Goal: Task Accomplishment & Management: Manage account settings

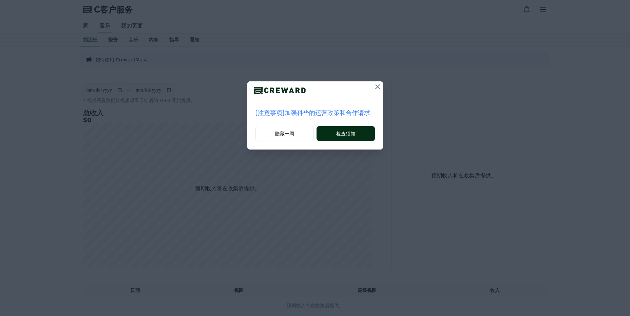
click at [338, 128] on button "检查须知" at bounding box center [346, 133] width 58 height 15
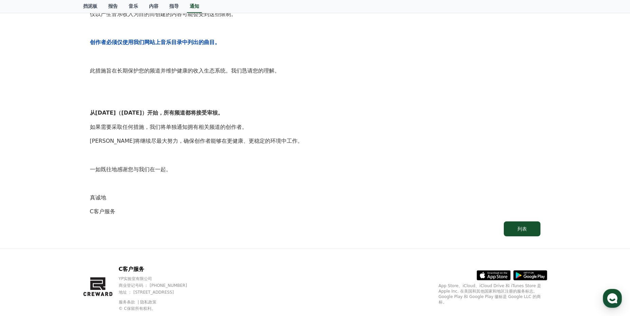
scroll to position [308, 0]
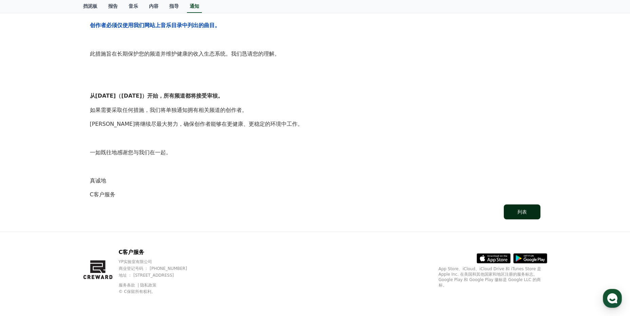
click at [516, 210] on button "列表" at bounding box center [522, 212] width 37 height 15
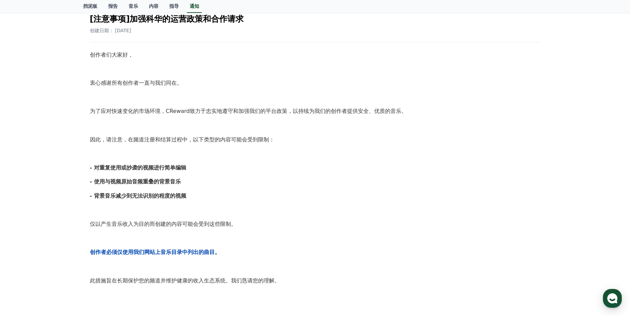
scroll to position [0, 0]
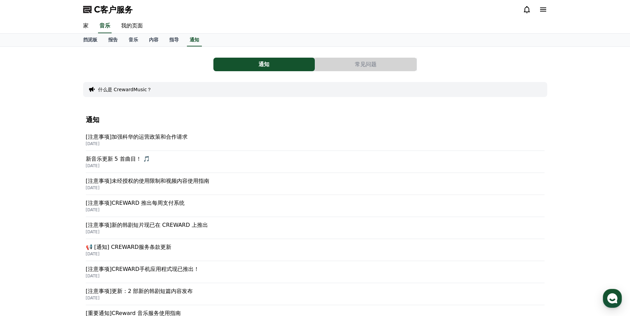
click at [190, 203] on p "[注意事项]CREWARD 推出每周支付系统" at bounding box center [315, 203] width 459 height 8
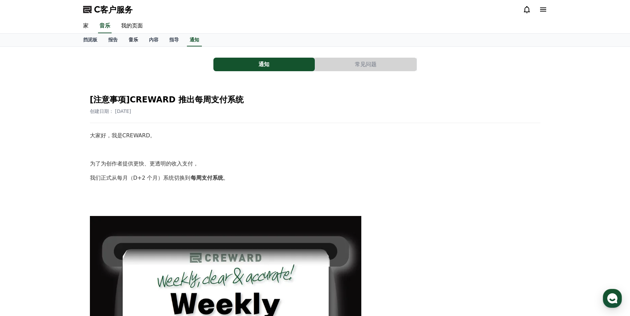
click at [127, 36] on link "音乐" at bounding box center [133, 40] width 20 height 13
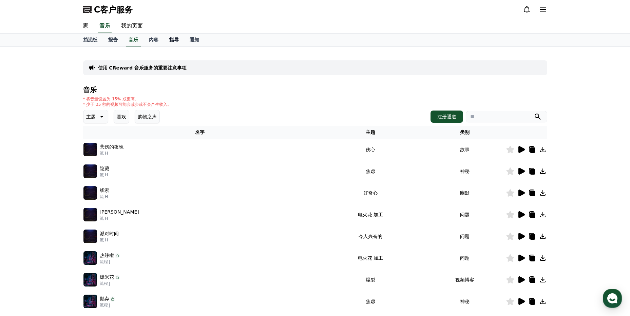
click at [174, 39] on font "指导" at bounding box center [174, 39] width 10 height 5
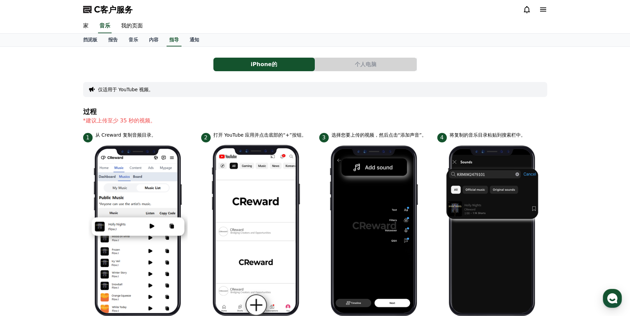
click at [356, 57] on div "iPhone的 个人电脑 仅适用于 YouTube 视频。 过程 *建议上传至少 35 秒的视频。 1 从 Creward 复制音频目录。 2 打开 YouT…" at bounding box center [315, 286] width 464 height 468
click at [358, 61] on button "个人电脑" at bounding box center [365, 65] width 101 height 14
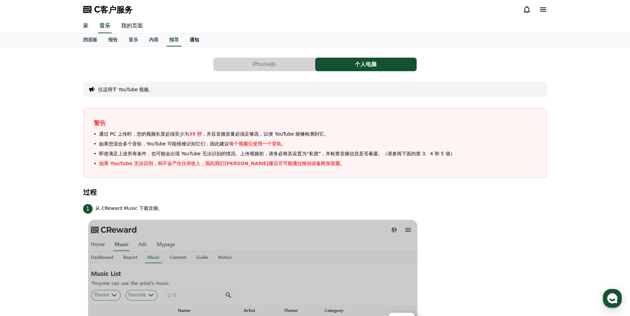
click at [186, 40] on link "通知" at bounding box center [194, 40] width 20 height 13
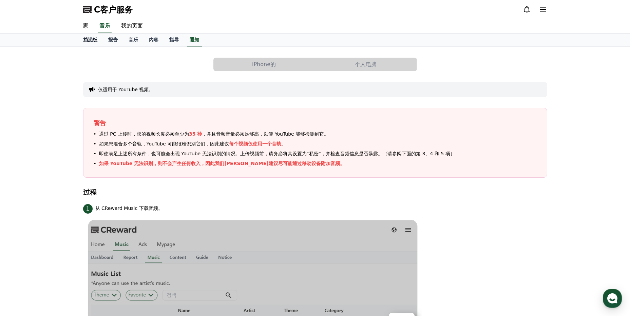
click at [85, 35] on link "挡泥板" at bounding box center [90, 40] width 25 height 13
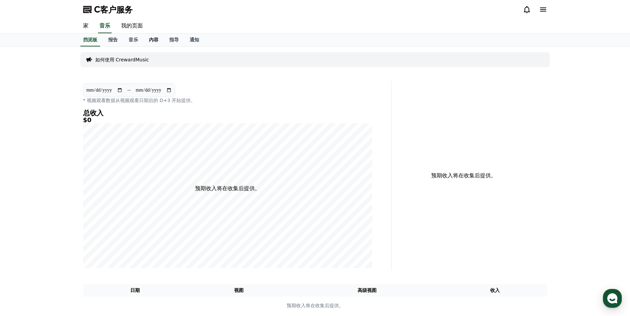
click at [158, 36] on link "内容" at bounding box center [154, 40] width 20 height 13
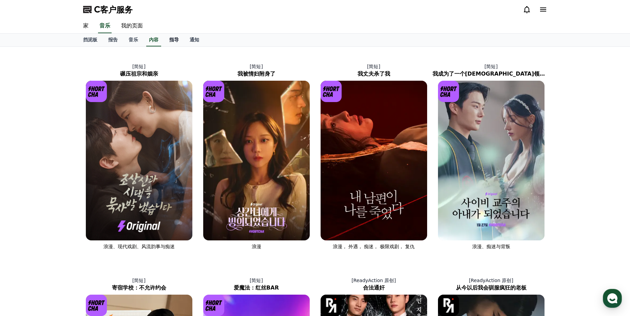
click at [175, 38] on font "指导" at bounding box center [174, 39] width 10 height 5
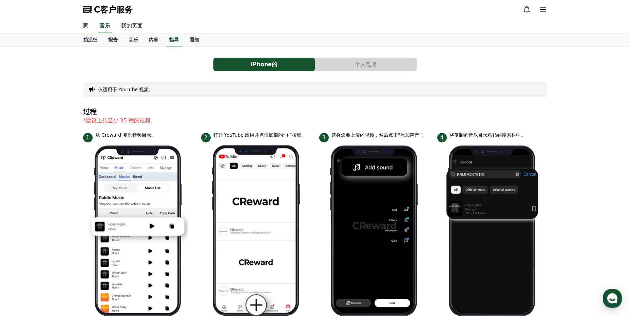
click at [134, 26] on link "我的页面" at bounding box center [132, 26] width 33 height 14
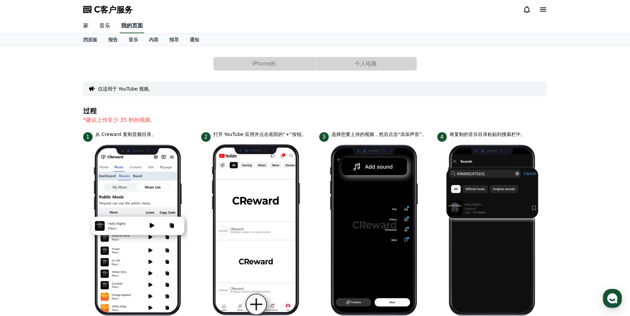
select select "**********"
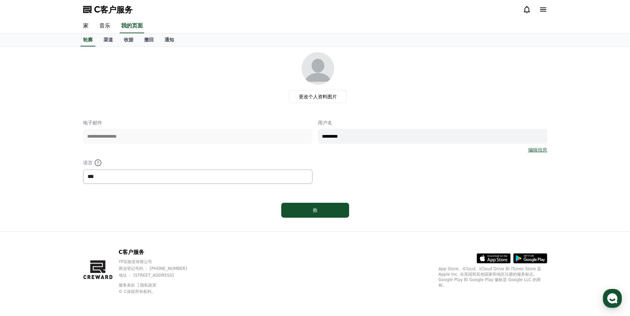
click at [239, 176] on select "*** ** ***" at bounding box center [197, 177] width 229 height 14
click at [83, 170] on select "*** ** ***" at bounding box center [197, 177] width 229 height 14
click at [148, 40] on font "撤回" at bounding box center [149, 39] width 10 height 5
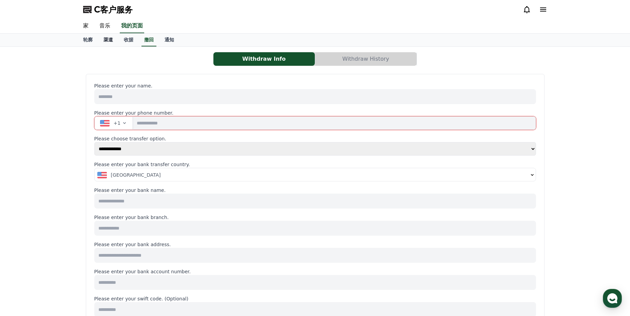
click at [109, 40] on font "渠道" at bounding box center [109, 39] width 10 height 5
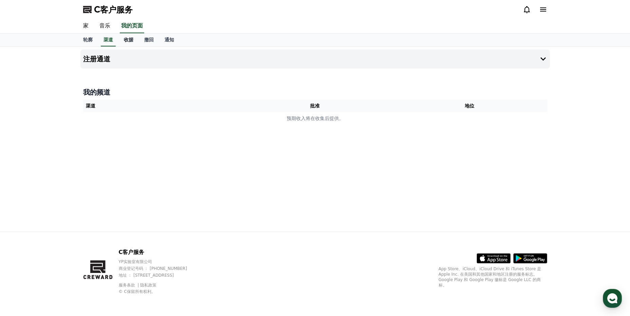
click at [128, 43] on link "收据" at bounding box center [128, 40] width 20 height 13
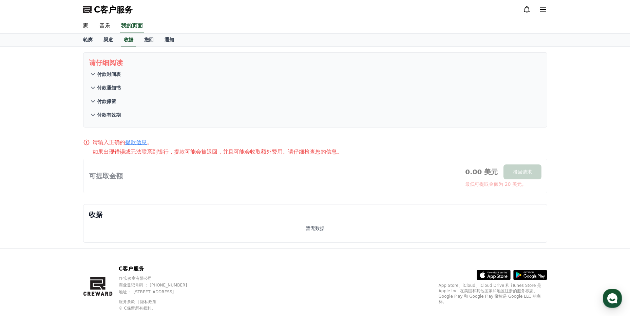
click at [98, 74] on font "付款时间表" at bounding box center [109, 74] width 24 height 5
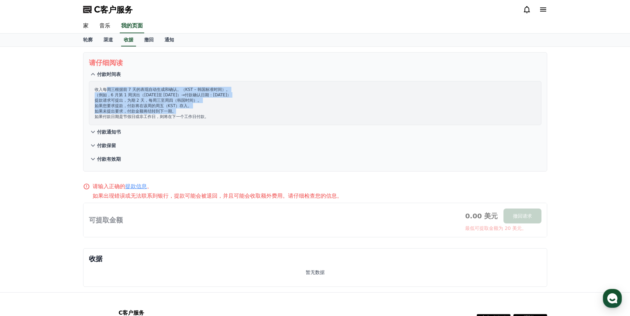
drag, startPoint x: 108, startPoint y: 88, endPoint x: 219, endPoint y: 113, distance: 113.0
click at [219, 113] on p "收入每周三根据前 7 天的表现自动生成和确认。（KST – 韩国标准时间）。 （例如，6 月第 1 周演出（6 月 2 日至 8 日）→付款确认日期：6 月 …" at bounding box center [315, 103] width 441 height 33
drag, startPoint x: 219, startPoint y: 113, endPoint x: 310, endPoint y: 127, distance: 92.4
click at [310, 127] on button "付款通知书" at bounding box center [315, 132] width 453 height 14
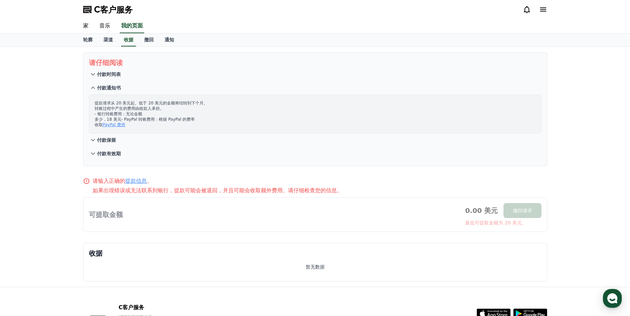
click at [153, 77] on button "付款时间表" at bounding box center [315, 75] width 453 height 14
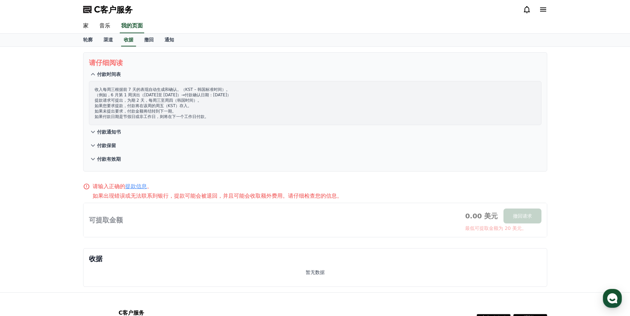
click at [66, 148] on div "请仔细阅读 付款时间表 收入每周三根据前 7 天的表现自动生成和确认。（KST – 韩国标准时间）。 （例如，6 月第 1 周演出（6 月 2 日至 8 日）…" at bounding box center [315, 170] width 630 height 246
click at [113, 133] on font "付款通知书" at bounding box center [109, 131] width 24 height 5
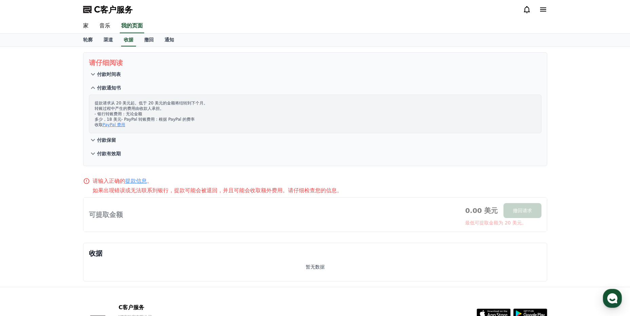
click at [120, 140] on button "付款保留" at bounding box center [315, 140] width 453 height 14
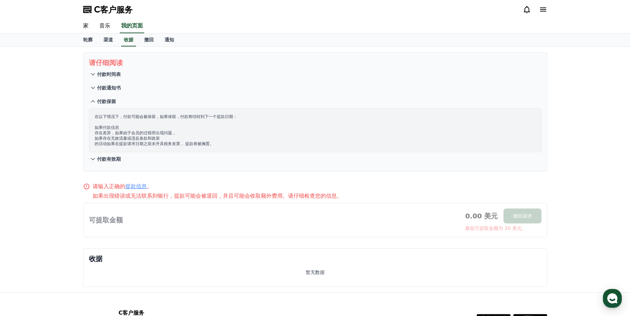
click at [117, 155] on button "付款有效期" at bounding box center [315, 159] width 453 height 14
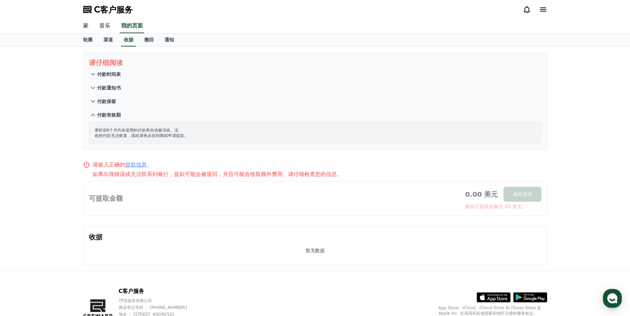
click at [57, 147] on div "请仔细阅读 付款时间表 付款通知书 付款保留 付款有效期 累积后6个月内未使用的付款将自动被没收。没 收的付款无法恢复，因此请务必在到期前申请提款。 请输入正…" at bounding box center [315, 159] width 630 height 224
click at [148, 35] on link "撤回" at bounding box center [149, 40] width 20 height 13
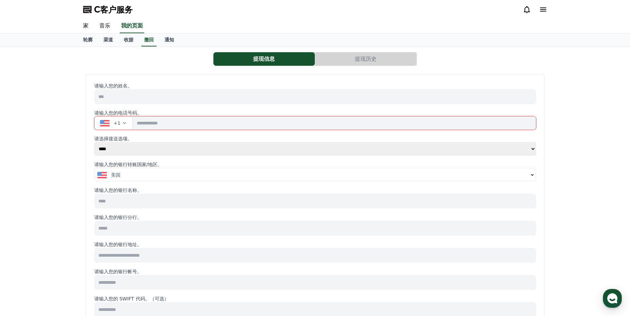
drag, startPoint x: 38, startPoint y: 189, endPoint x: 45, endPoint y: 186, distance: 7.4
click at [41, 188] on div "提现信息 提现历史 请输入您的姓名。 请输入您的电话号码。 +1 请选择接送选项。 **** ****** 请输入您的银行转账国家/地区。 美国 请输入您的银…" at bounding box center [315, 305] width 630 height 516
click at [114, 41] on link "渠道" at bounding box center [108, 40] width 20 height 13
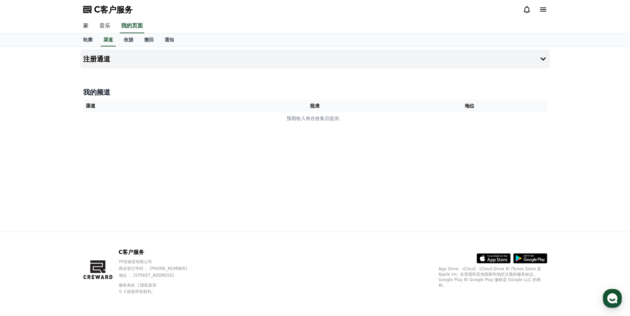
click at [108, 20] on link "音乐" at bounding box center [105, 26] width 22 height 14
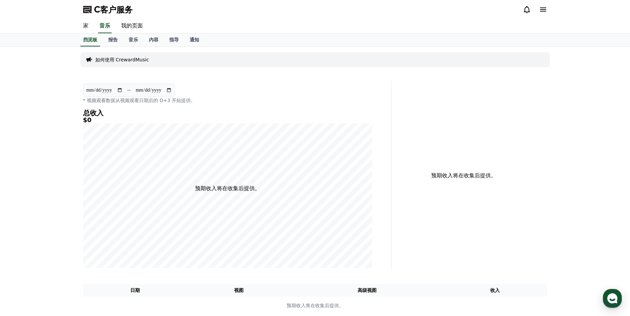
click at [85, 26] on link "家" at bounding box center [86, 26] width 16 height 14
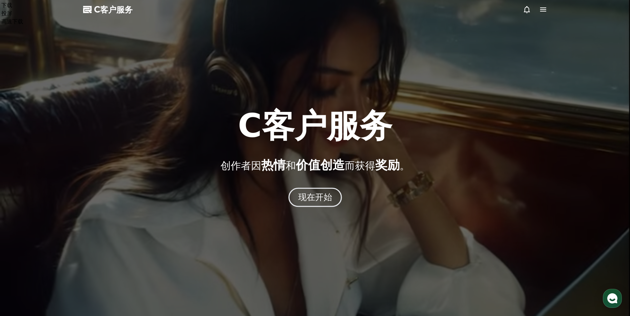
click at [330, 203] on button "现在开始" at bounding box center [315, 197] width 54 height 19
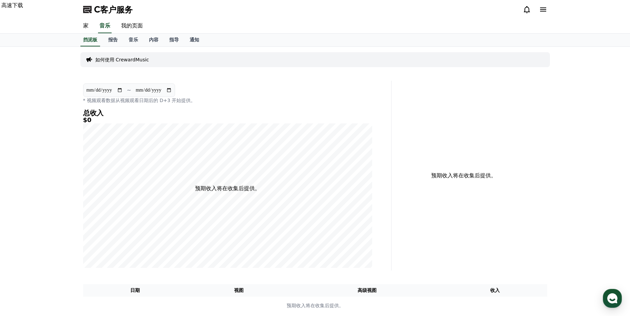
click at [524, 13] on icon at bounding box center [527, 9] width 8 height 8
click at [527, 9] on icon at bounding box center [527, 9] width 8 height 8
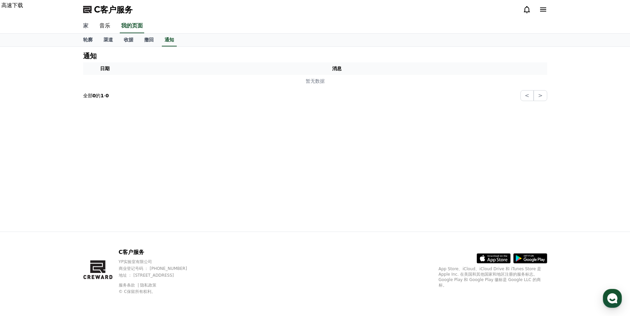
click at [85, 26] on link "家" at bounding box center [86, 26] width 16 height 14
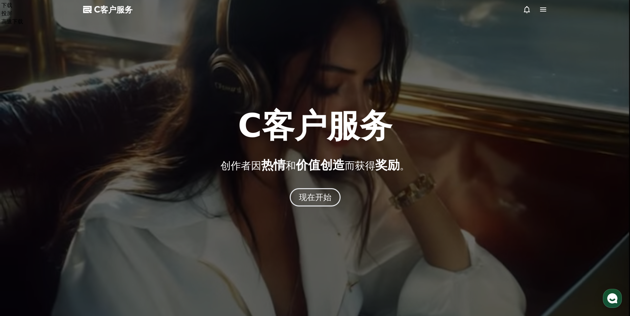
click at [547, 6] on icon at bounding box center [543, 9] width 8 height 8
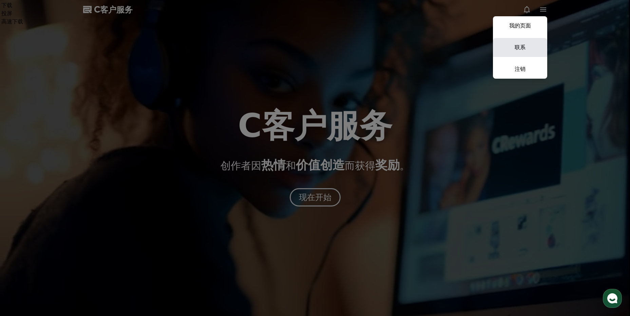
click at [521, 48] on link "联系" at bounding box center [520, 47] width 54 height 19
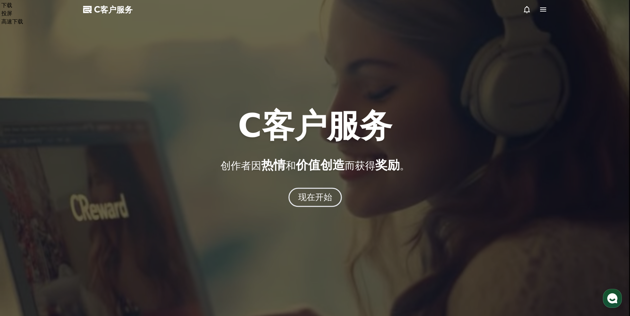
click at [311, 203] on button "现在开始" at bounding box center [315, 197] width 54 height 19
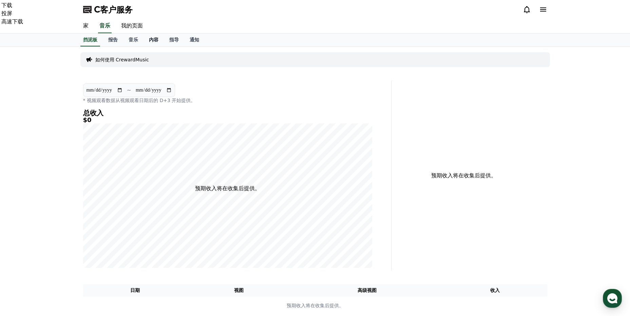
click at [155, 36] on link "内容" at bounding box center [154, 40] width 20 height 13
click at [126, 59] on p "如何使用 CrewardMusic" at bounding box center [122, 59] width 54 height 7
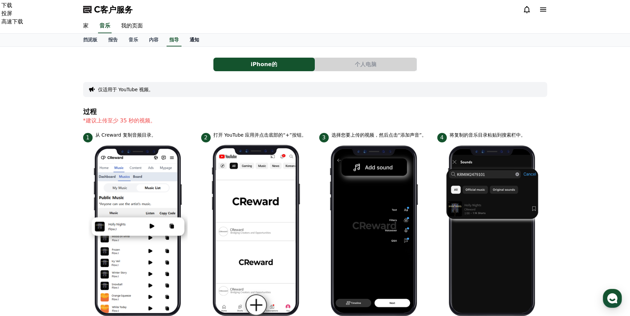
click at [200, 42] on link "通知" at bounding box center [194, 40] width 20 height 13
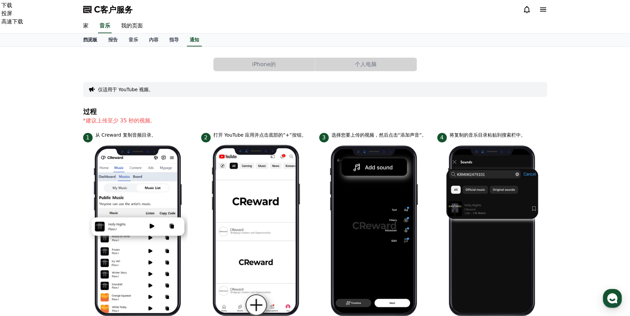
click at [88, 41] on font "挡泥板" at bounding box center [90, 39] width 14 height 5
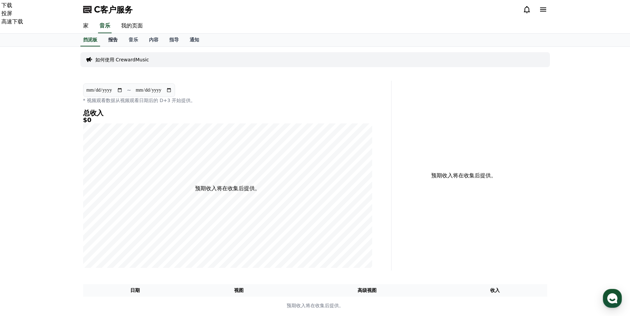
click at [113, 42] on font "报告" at bounding box center [113, 39] width 10 height 5
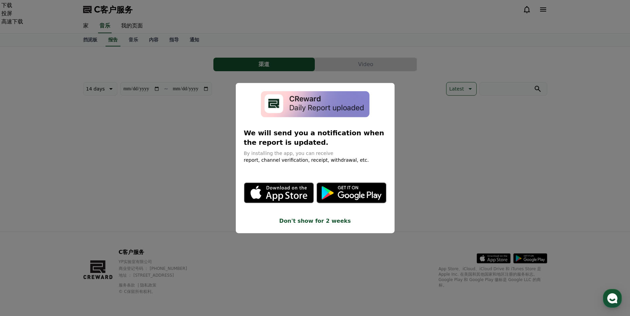
click at [548, 11] on button "close modal" at bounding box center [315, 158] width 630 height 316
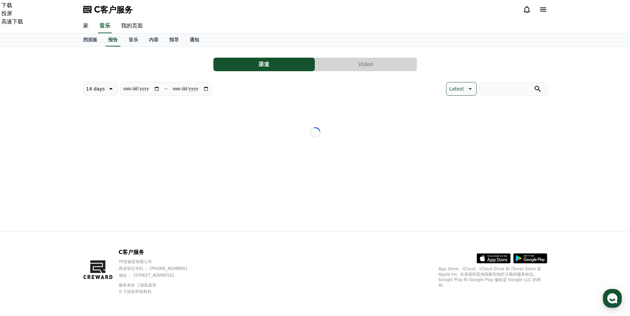
click at [545, 12] on icon at bounding box center [543, 9] width 8 height 8
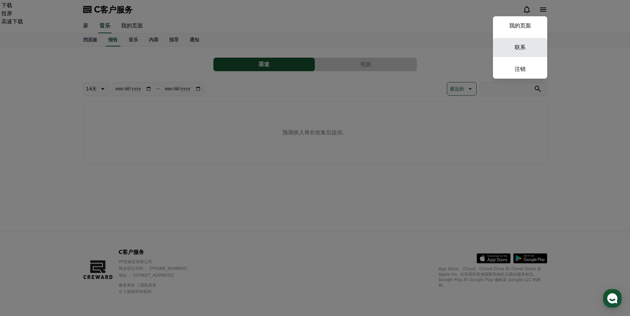
click at [522, 46] on link "联系" at bounding box center [520, 47] width 54 height 19
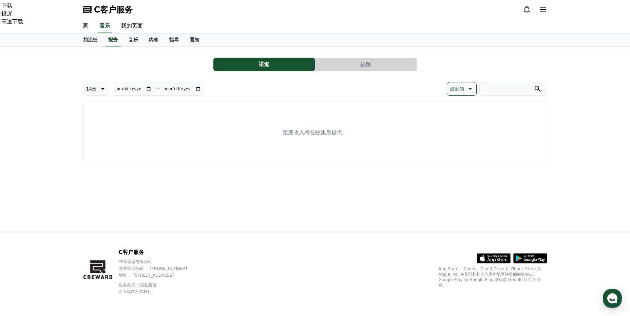
click at [124, 38] on link "音乐" at bounding box center [133, 40] width 20 height 13
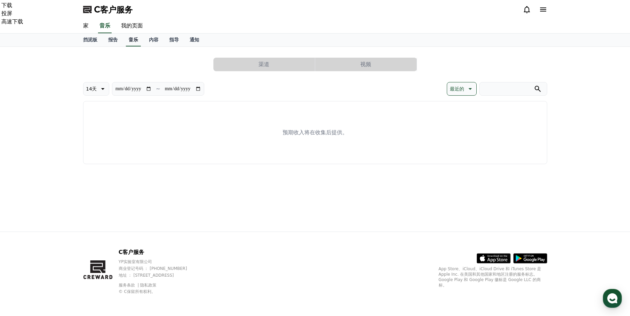
click at [130, 40] on font "音乐" at bounding box center [134, 39] width 10 height 5
click at [89, 37] on font "挡泥板" at bounding box center [90, 39] width 14 height 5
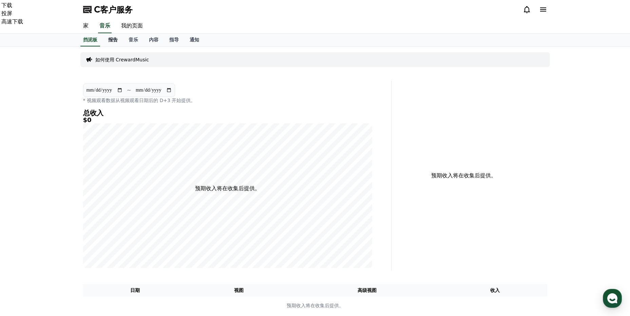
click at [116, 40] on font "报告" at bounding box center [113, 39] width 10 height 5
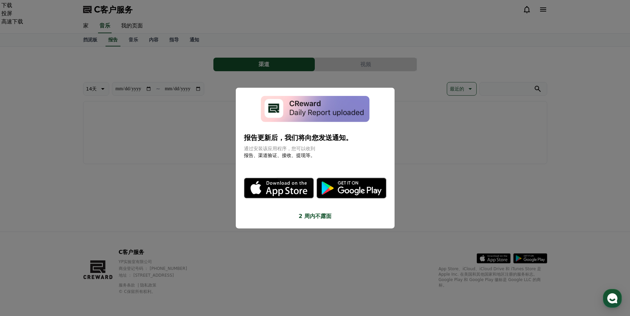
click at [324, 108] on img "模 态" at bounding box center [315, 109] width 109 height 26
click at [321, 212] on button "2 周内不露面" at bounding box center [315, 216] width 143 height 8
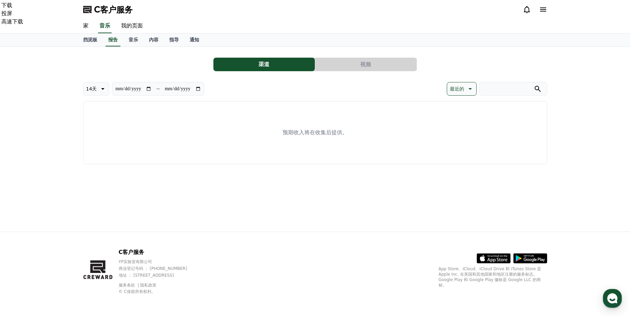
click at [357, 67] on button "视频" at bounding box center [365, 65] width 101 height 14
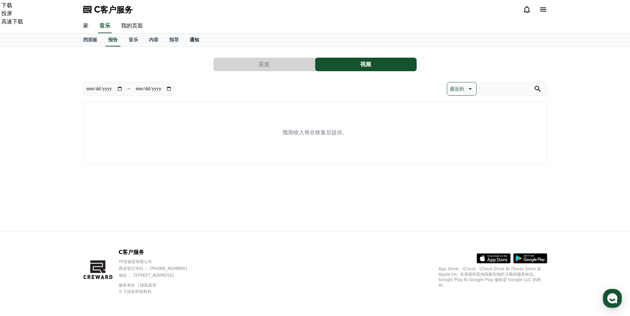
click at [193, 38] on font "通知" at bounding box center [195, 39] width 10 height 5
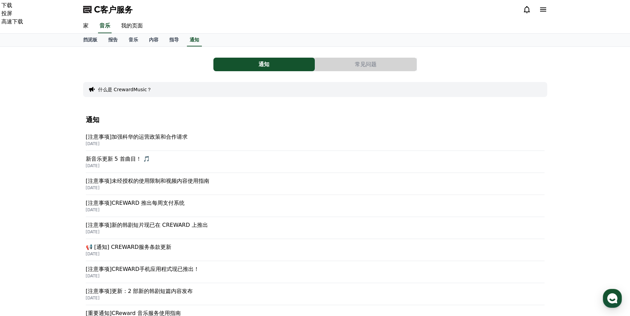
click at [197, 182] on p "[注意事项]未经授权的使用限制和视频内容使用指南" at bounding box center [315, 181] width 459 height 8
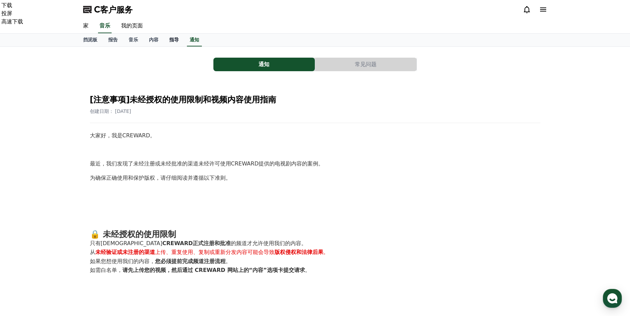
click at [171, 42] on link "指导" at bounding box center [174, 40] width 20 height 13
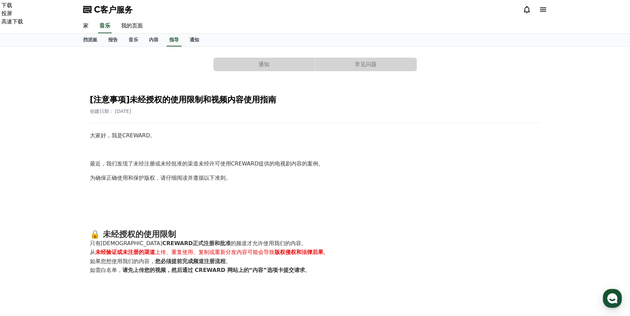
click at [130, 18] on div "C客户服务" at bounding box center [315, 9] width 475 height 19
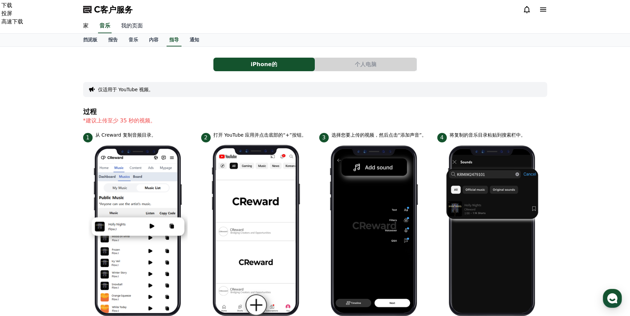
click at [130, 27] on link "我的页面" at bounding box center [132, 26] width 33 height 14
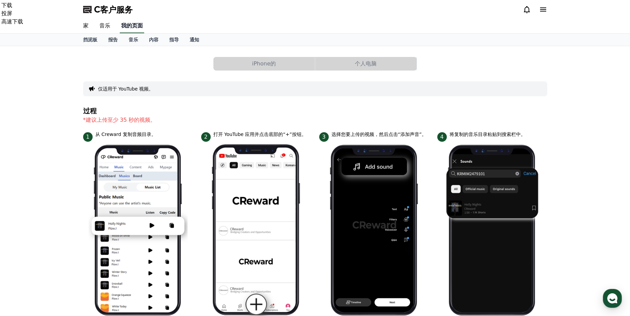
select select "**********"
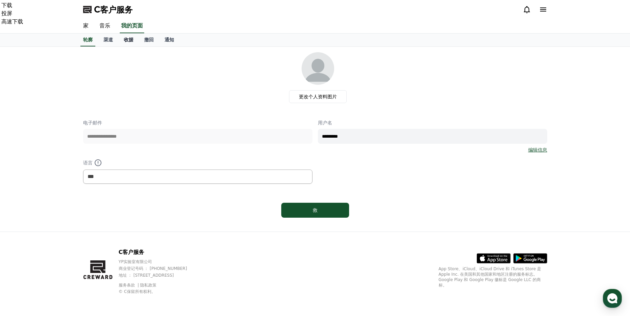
click at [129, 38] on font "收据" at bounding box center [129, 39] width 10 height 5
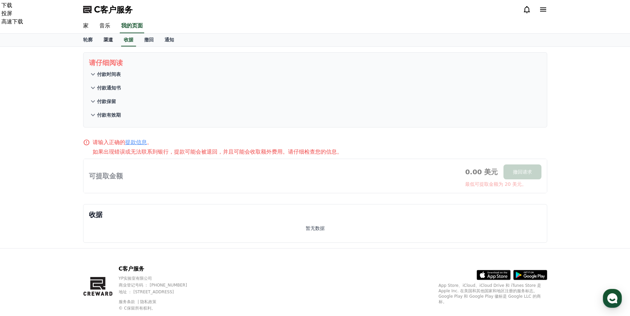
click at [109, 36] on link "渠道" at bounding box center [108, 40] width 20 height 13
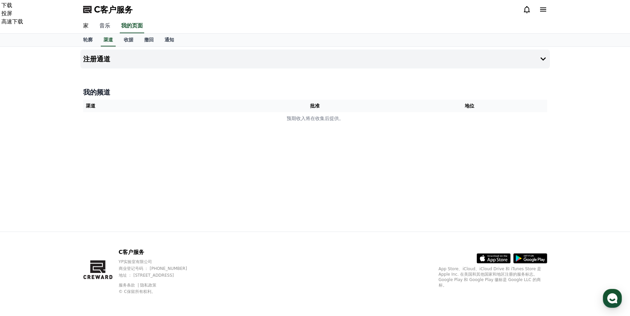
click at [101, 21] on link "音乐" at bounding box center [105, 26] width 22 height 14
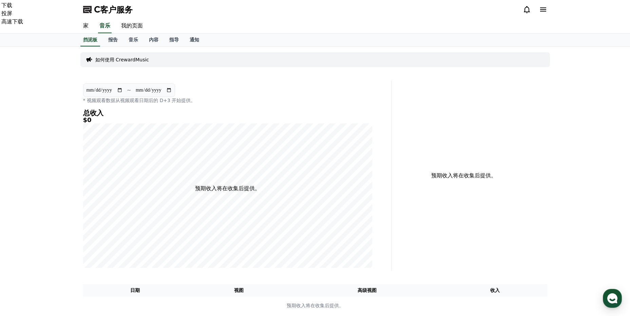
click at [83, 18] on div "C客户服务" at bounding box center [315, 9] width 475 height 19
click at [83, 25] on link "家" at bounding box center [86, 26] width 16 height 14
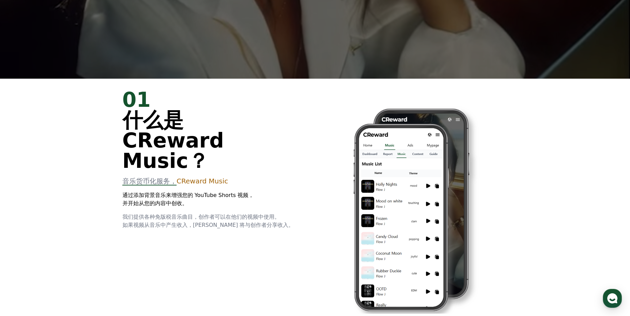
scroll to position [1839, 0]
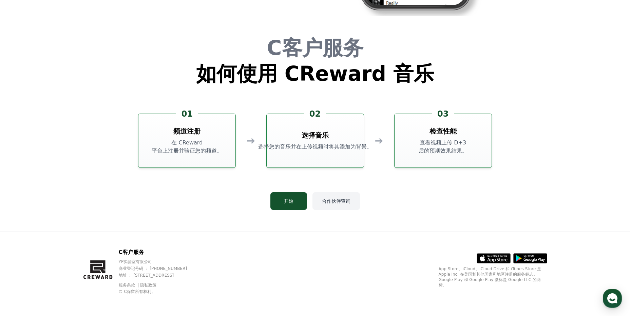
click at [341, 199] on font "合作伙伴查询" at bounding box center [336, 201] width 29 height 7
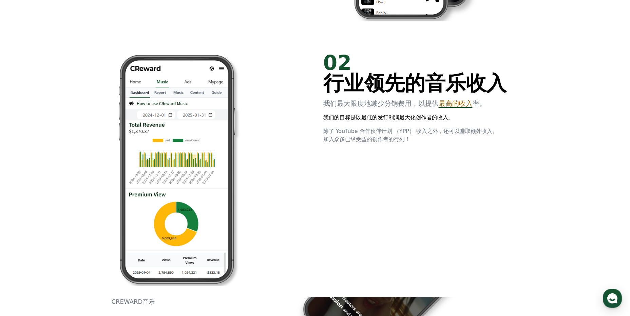
scroll to position [0, 0]
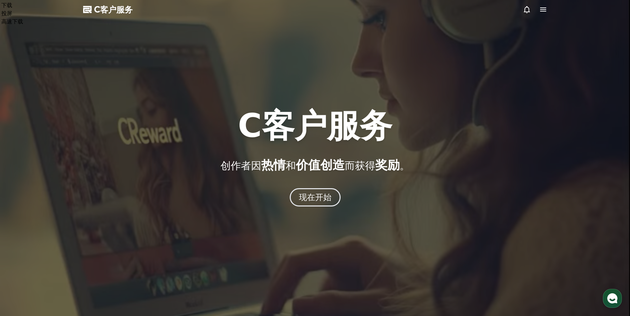
click at [529, 5] on div at bounding box center [315, 158] width 630 height 316
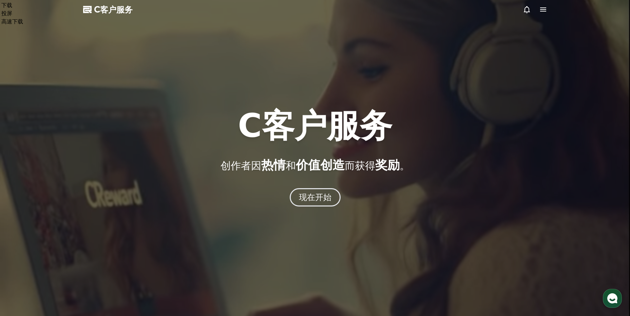
click at [528, 8] on icon at bounding box center [527, 9] width 8 height 8
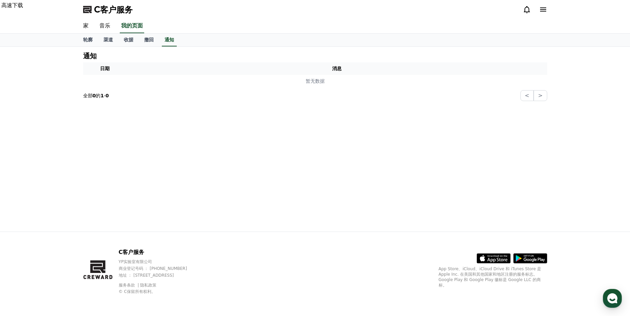
click at [328, 197] on div "通知 日期 消息 暂无数据 全部 0 的 1 - 0 < >" at bounding box center [315, 139] width 475 height 185
click at [128, 41] on font "收据" at bounding box center [129, 39] width 10 height 5
click at [104, 24] on link "音乐" at bounding box center [105, 26] width 22 height 14
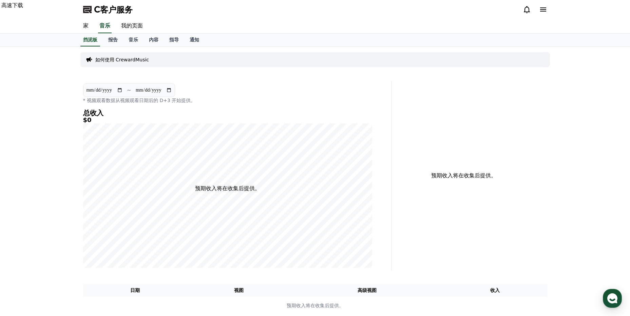
drag, startPoint x: 74, startPoint y: 137, endPoint x: 74, endPoint y: 131, distance: 5.4
click at [74, 136] on div "**********" at bounding box center [315, 184] width 630 height 274
click at [115, 41] on font "报告" at bounding box center [113, 39] width 10 height 5
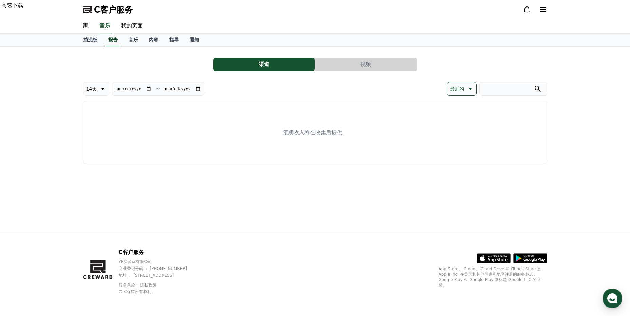
click at [389, 64] on button "视频" at bounding box center [365, 65] width 101 height 14
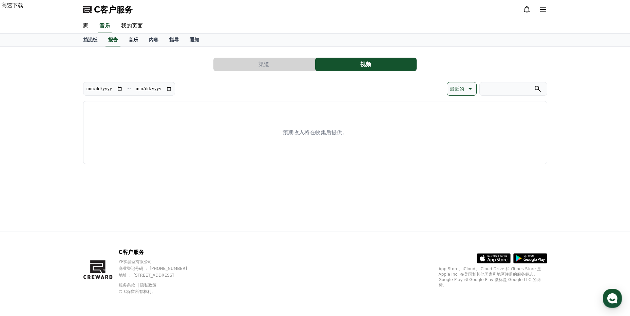
click at [124, 37] on link "音乐" at bounding box center [133, 40] width 20 height 13
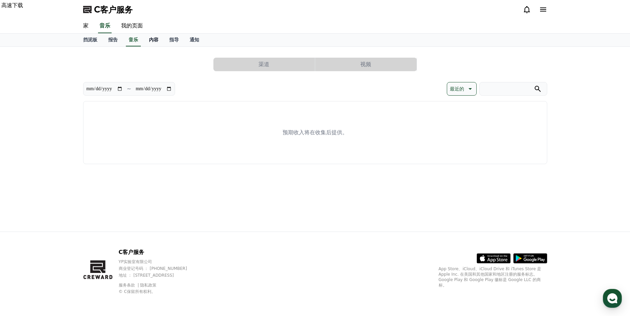
click at [152, 37] on font "内容" at bounding box center [154, 39] width 10 height 5
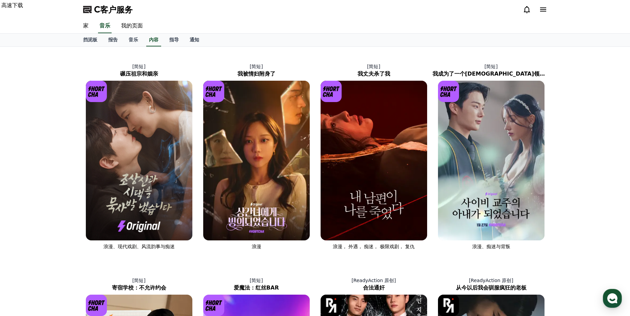
click at [547, 6] on icon at bounding box center [543, 9] width 8 height 8
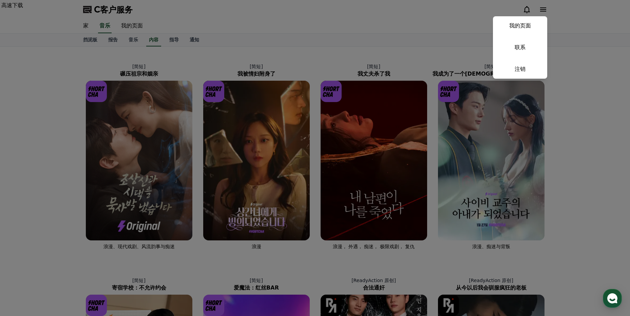
click at [300, 32] on button "关闭" at bounding box center [315, 158] width 630 height 316
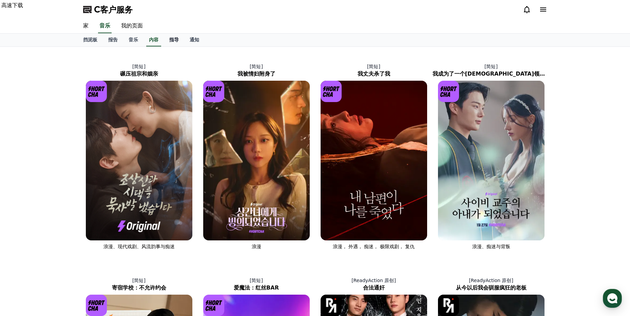
click at [175, 42] on font "指导" at bounding box center [174, 39] width 10 height 5
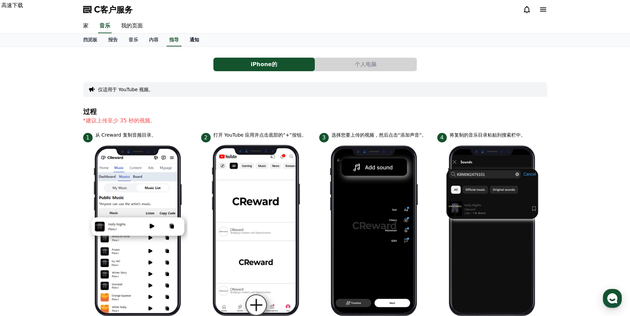
click at [184, 34] on link "通知" at bounding box center [194, 40] width 20 height 13
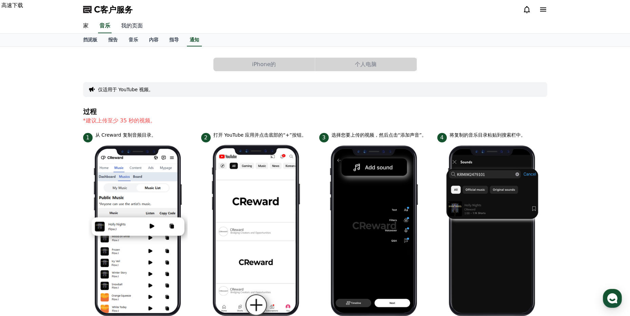
click at [126, 26] on link "我的页面" at bounding box center [132, 26] width 33 height 14
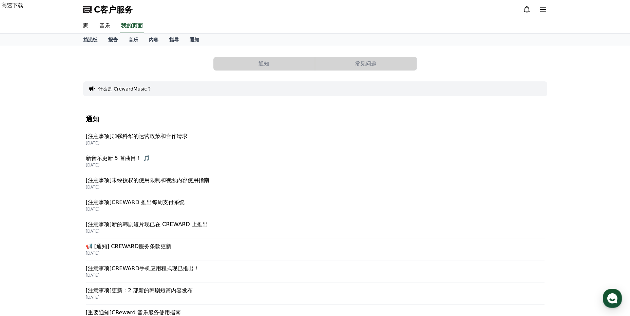
select select "**********"
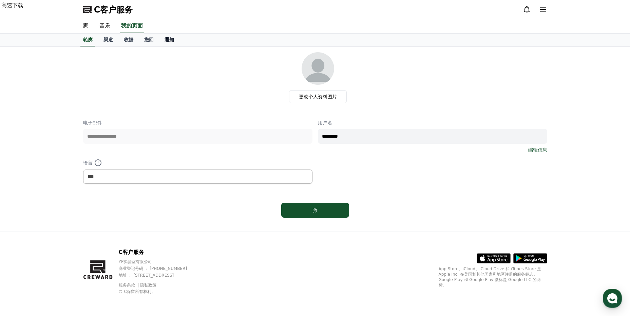
click at [161, 35] on link "通知" at bounding box center [169, 40] width 20 height 13
click at [165, 40] on font "通知" at bounding box center [170, 39] width 10 height 5
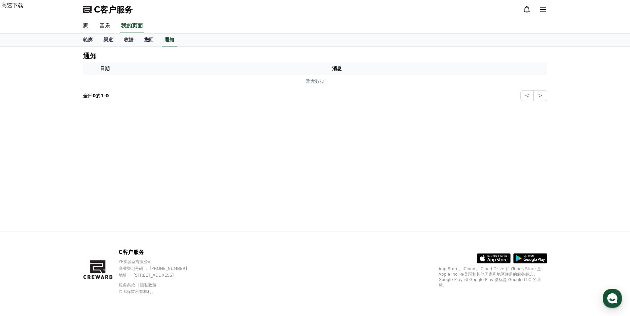
click at [150, 41] on font "撤回" at bounding box center [149, 39] width 10 height 5
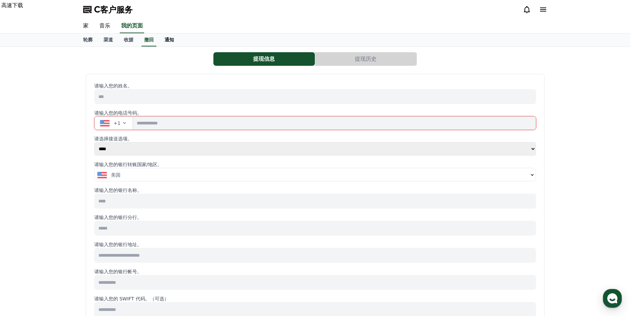
click at [170, 39] on font "通知" at bounding box center [170, 39] width 10 height 5
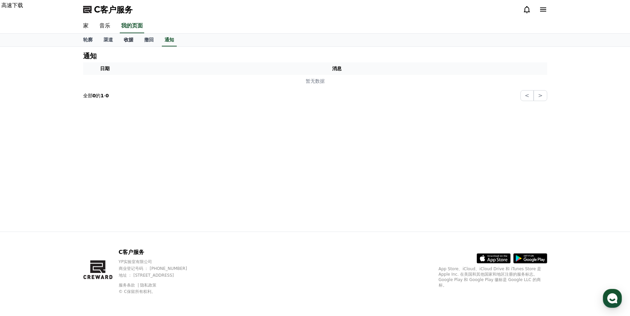
click at [128, 39] on font "收据" at bounding box center [129, 39] width 10 height 5
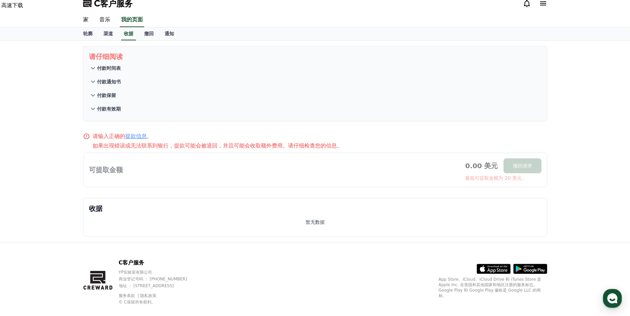
scroll to position [17, 0]
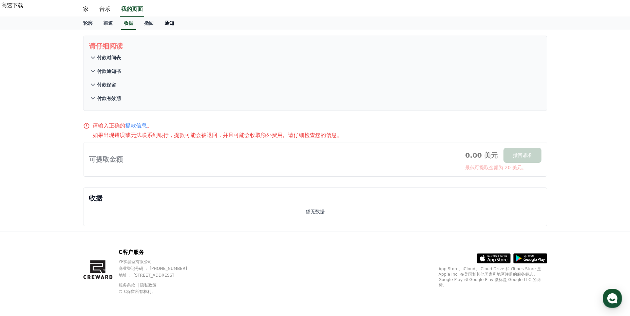
click at [168, 20] on font "通知" at bounding box center [170, 22] width 10 height 5
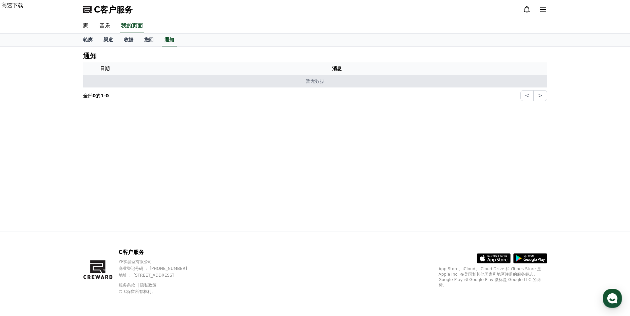
click at [354, 82] on p "暂无数据" at bounding box center [315, 81] width 459 height 7
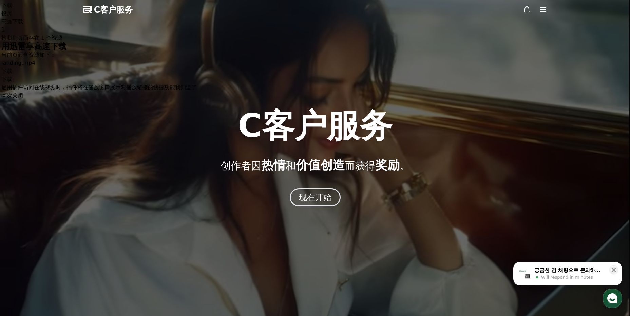
click at [173, 107] on div at bounding box center [315, 158] width 630 height 316
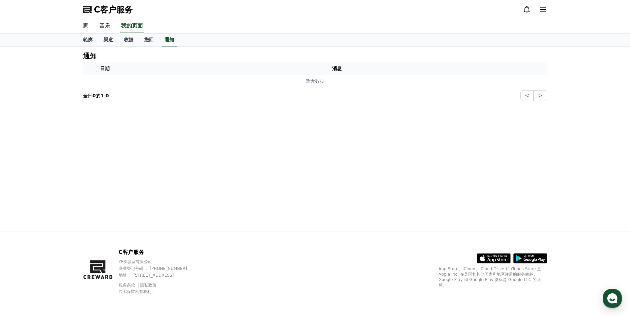
click at [81, 21] on link "家" at bounding box center [86, 26] width 16 height 14
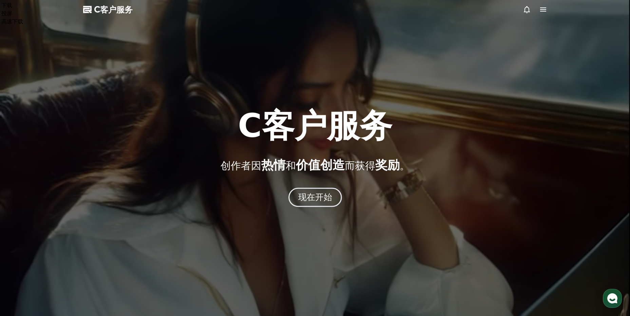
click at [308, 196] on font "现在开始" at bounding box center [315, 197] width 34 height 10
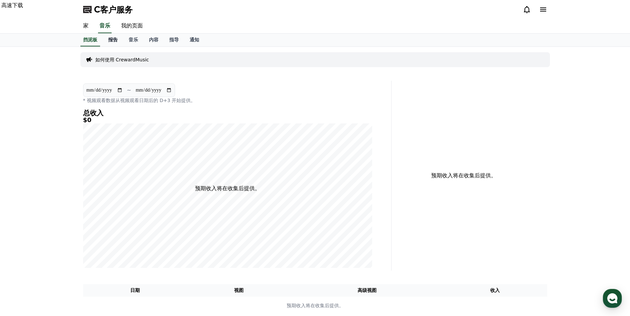
click at [109, 42] on font "报告" at bounding box center [113, 39] width 10 height 5
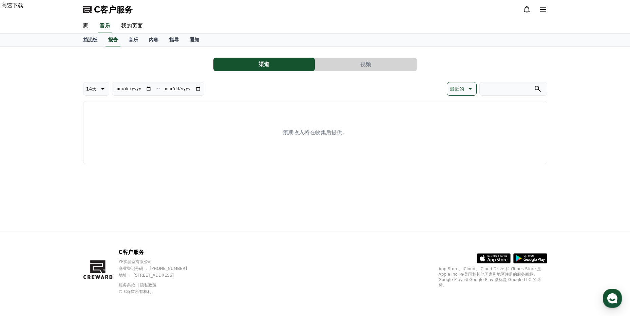
click at [514, 86] on input "search" at bounding box center [514, 89] width 68 height 14
click at [134, 41] on font "音乐" at bounding box center [134, 39] width 10 height 5
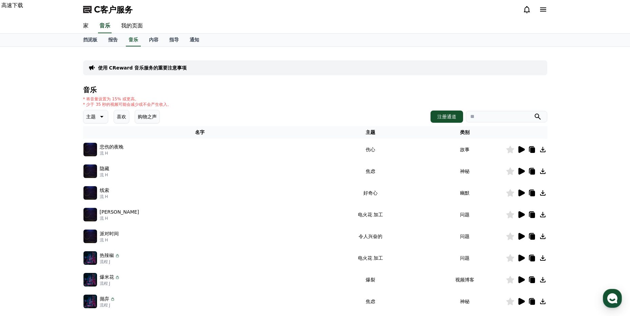
click at [444, 109] on div "音乐 * 将音量设置为 15% 或更高。 * 少于 35 秒的视频可能会减少或不会产生收入。 主题 喜欢 购物之声 注册通道 名字 主题 类别 悲伤的夜晚 流…" at bounding box center [315, 227] width 464 height 283
click at [444, 113] on button "注册通道" at bounding box center [447, 117] width 33 height 12
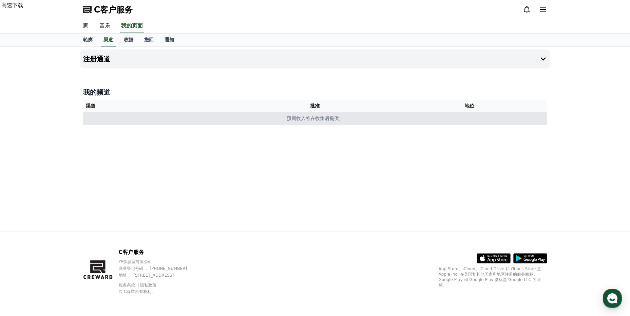
click at [447, 123] on td "预期收入将在收集后提供。" at bounding box center [315, 118] width 464 height 13
click at [437, 119] on td "预期收入将在收集后提供。" at bounding box center [315, 118] width 464 height 13
click at [341, 122] on td "预期收入将在收集后提供。" at bounding box center [315, 118] width 464 height 13
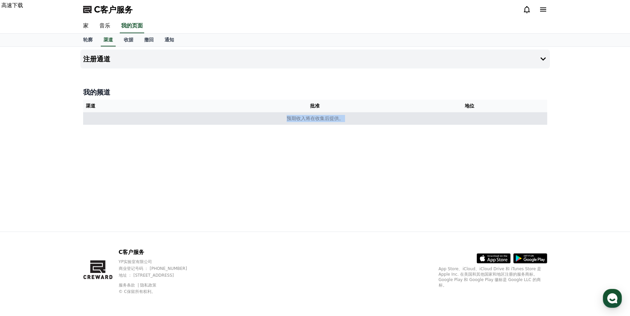
drag, startPoint x: 341, startPoint y: 122, endPoint x: 288, endPoint y: 117, distance: 53.2
click at [288, 117] on font "预期收入将在收集后提供。" at bounding box center [315, 118] width 57 height 5
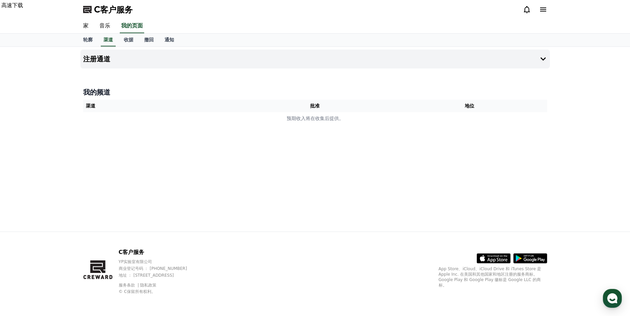
click at [386, 78] on div "注册通道 我的频道 渠道 批准 地位 预期收入将在收集后提供。" at bounding box center [315, 139] width 475 height 185
click at [396, 70] on div at bounding box center [315, 71] width 470 height 5
click at [398, 60] on button "注册通道" at bounding box center [315, 59] width 470 height 19
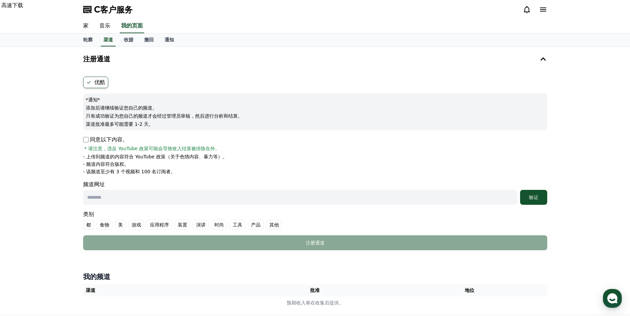
click at [582, 237] on div "注册通道 优酷 *通知* 添加后请继续验证您自己的频道。 只有成功验证为您自己的频道才会经过管理员审核，然后进行分析和结算。 渠道批准最多可能需要 1-2 天…" at bounding box center [315, 181] width 630 height 268
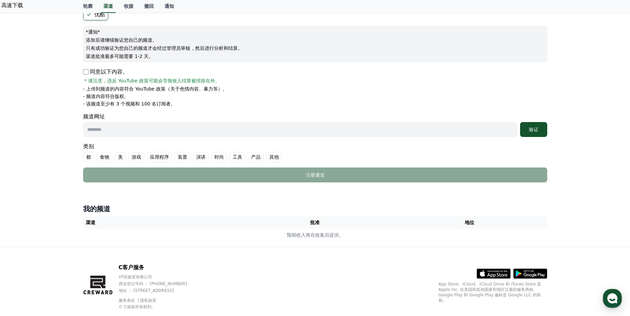
scroll to position [15, 0]
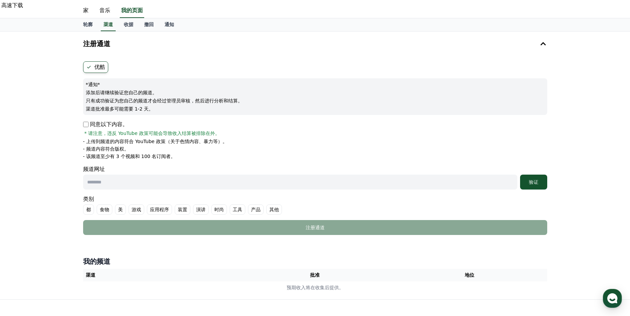
click at [243, 195] on font "类别" at bounding box center [315, 199] width 464 height 8
click at [250, 186] on input "text" at bounding box center [300, 182] width 434 height 15
click at [202, 208] on font "演讲" at bounding box center [201, 209] width 10 height 7
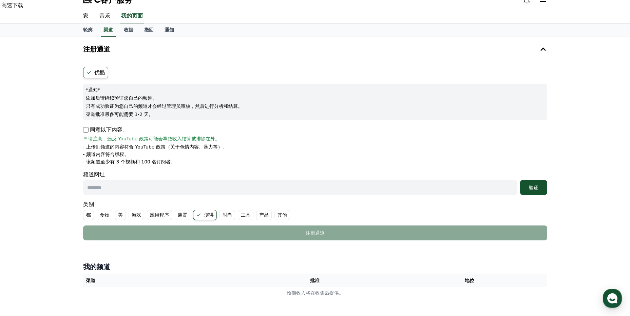
scroll to position [0, 0]
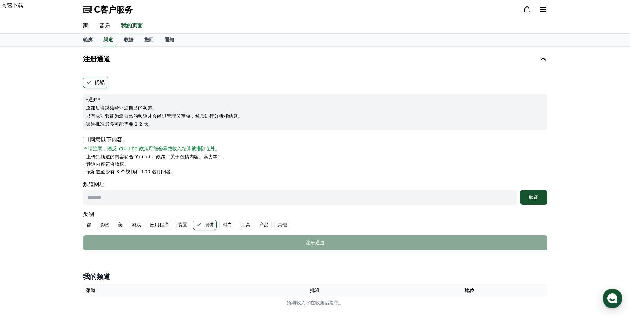
click at [573, 171] on div "注册通道 优酷 *通知* 添加后请继续验证您自己的频道。 只有成功验证为您自己的频道才会经过管理员审核，然后进行分析和结算。 渠道批准最多可能需要 1-2 天…" at bounding box center [315, 181] width 630 height 268
click at [130, 39] on font "收据" at bounding box center [129, 39] width 10 height 5
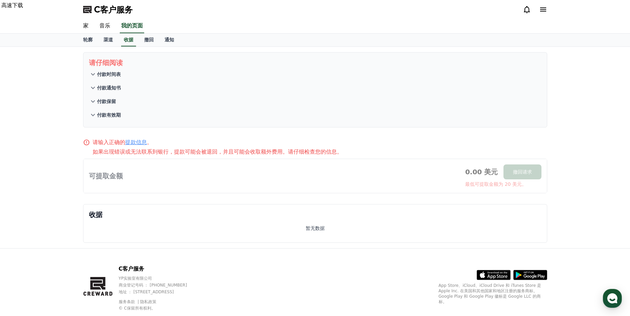
click at [113, 114] on font "付款有效期" at bounding box center [109, 114] width 24 height 5
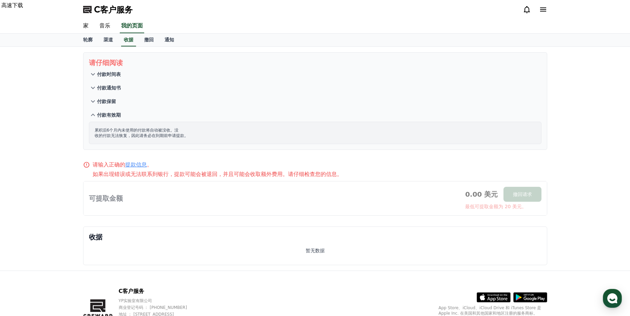
click at [108, 99] on font "付款保留" at bounding box center [106, 101] width 19 height 5
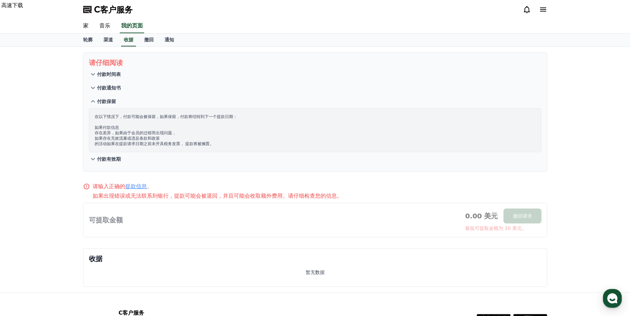
click at [347, 207] on div at bounding box center [315, 220] width 464 height 34
click at [161, 205] on div at bounding box center [315, 220] width 464 height 34
click at [150, 217] on div at bounding box center [315, 220] width 464 height 34
drag, startPoint x: 149, startPoint y: 217, endPoint x: 83, endPoint y: 139, distance: 101.2
click at [78, 143] on div "请仔细阅读 付款时间表 付款通知书 付款保留 在以下情况下，付款可能会被保留，如果保留，付款将结转到下一个提款日期： 如果付款信息 存在差异，如果由于会员的过…" at bounding box center [315, 170] width 475 height 246
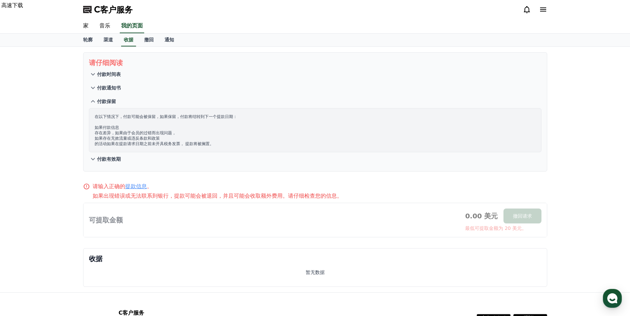
click at [114, 75] on font "付款时间表" at bounding box center [109, 74] width 24 height 5
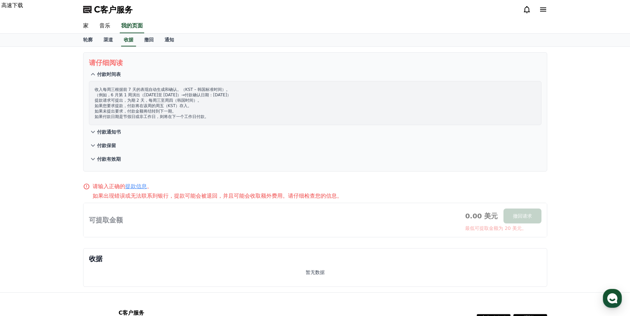
click at [109, 141] on button "付款保留" at bounding box center [315, 146] width 453 height 14
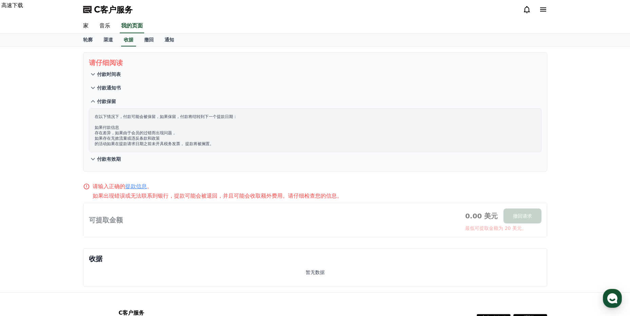
click at [115, 85] on font "付款通知书" at bounding box center [109, 87] width 24 height 5
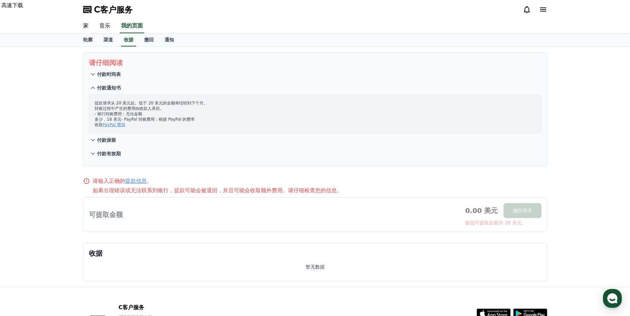
click at [186, 210] on div at bounding box center [315, 215] width 464 height 34
click at [140, 181] on link "提款信息" at bounding box center [136, 181] width 22 height 6
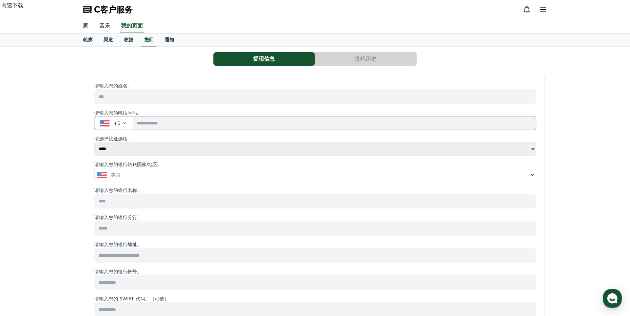
click at [112, 71] on div "提现信息 提现历史 请输入您的姓名。 请输入您的电话号码。 +1 请选择接送选项。 **** ****** 请输入您的银行转账国家/地区。 美国 请输入您的银…" at bounding box center [315, 305] width 470 height 510
click at [177, 175] on div "美国" at bounding box center [312, 175] width 431 height 7
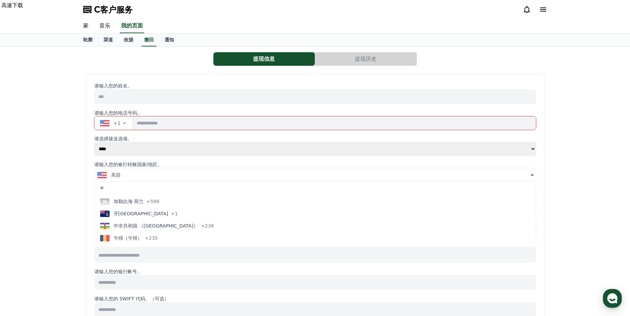
scroll to position [509, 0]
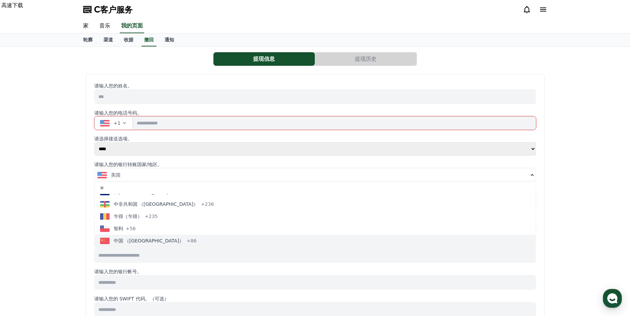
click at [177, 241] on button "中国 （China） +86" at bounding box center [315, 241] width 441 height 12
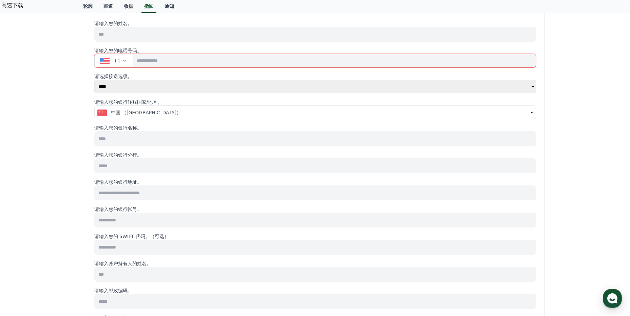
scroll to position [0, 0]
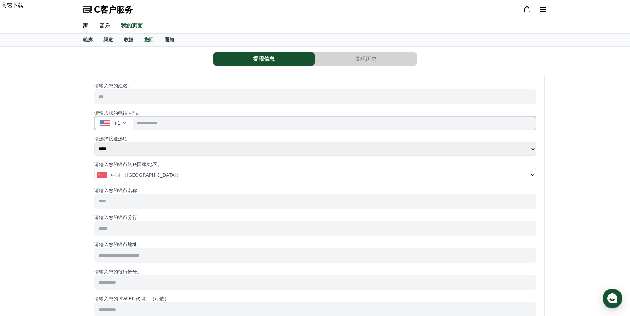
click at [359, 51] on div "提现信息 提现历史 请输入您的姓名。 请输入您的电话号码。 +1 请选择接送选项。 **** ****** 请输入您的银行转账国家/地区。 中国 （China…" at bounding box center [315, 305] width 470 height 510
click at [359, 55] on button "提现历史" at bounding box center [365, 59] width 101 height 14
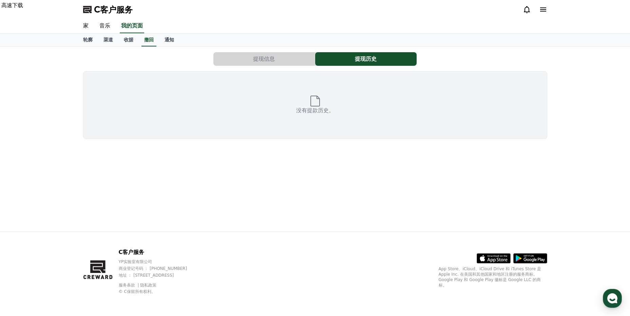
click at [290, 58] on button "提现信息" at bounding box center [263, 59] width 101 height 14
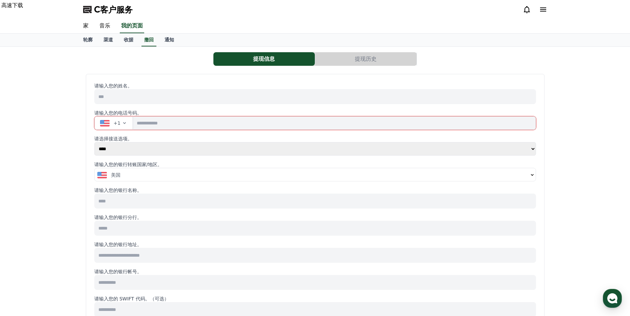
click at [133, 90] on input at bounding box center [315, 96] width 442 height 15
click at [129, 42] on font "收据" at bounding box center [129, 39] width 10 height 5
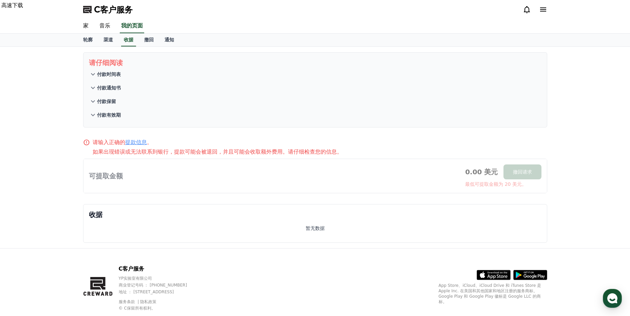
click at [120, 83] on button "付款通知书" at bounding box center [315, 88] width 453 height 14
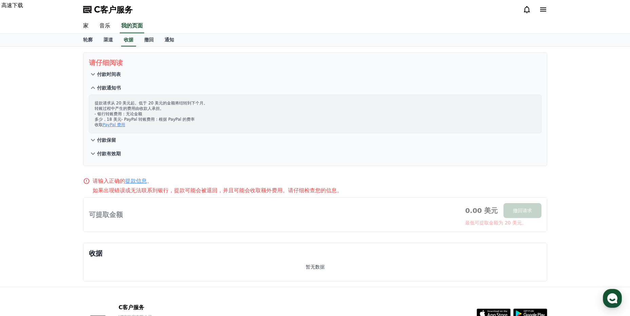
click at [104, 77] on font "付款时间表" at bounding box center [109, 74] width 24 height 5
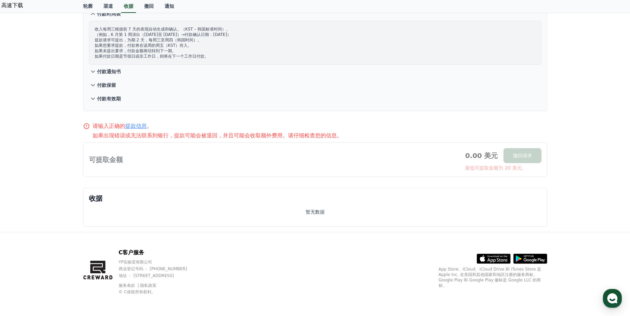
scroll to position [61, 0]
click at [121, 85] on button "付款保留" at bounding box center [315, 85] width 453 height 14
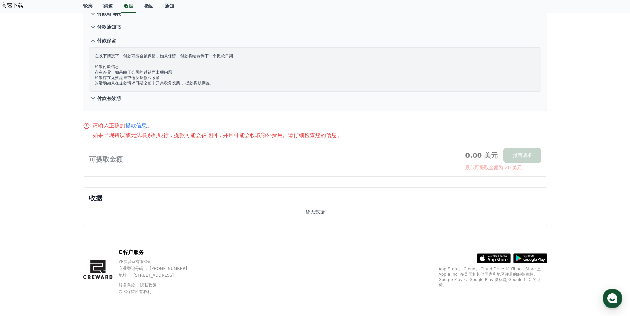
click at [121, 99] on button "付款有效期" at bounding box center [315, 99] width 453 height 14
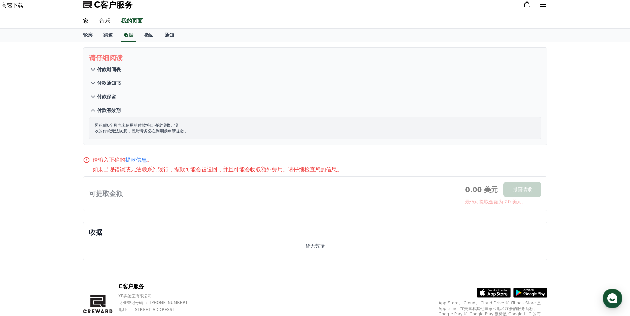
scroll to position [0, 0]
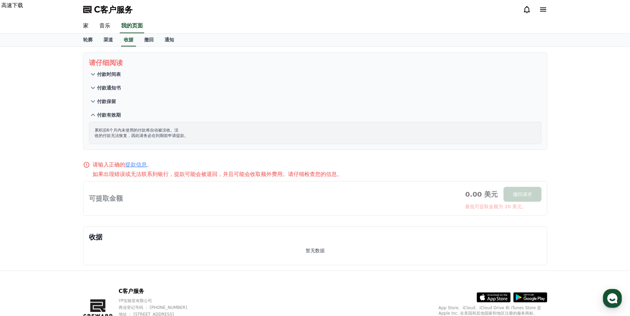
click at [113, 73] on font "付款时间表" at bounding box center [109, 74] width 24 height 5
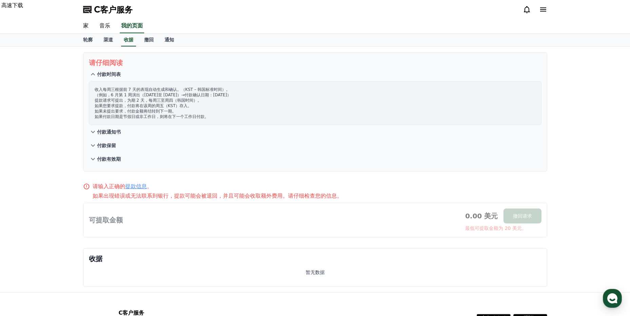
drag, startPoint x: 95, startPoint y: 89, endPoint x: 213, endPoint y: 107, distance: 119.1
click at [213, 107] on p "收入每周三根据前 7 天的表现自动生成和确认。（KST – 韩国标准时间）。 （例如，6 月第 1 周演出（6 月 2 日至 8 日）→付款确认日期：6 月 …" at bounding box center [315, 103] width 441 height 33
click at [105, 38] on font "渠道" at bounding box center [109, 39] width 10 height 5
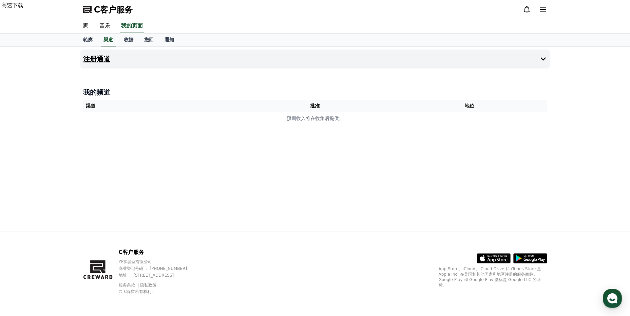
click at [183, 63] on button "注册通道" at bounding box center [315, 59] width 470 height 19
